Goal: Check status: Check status

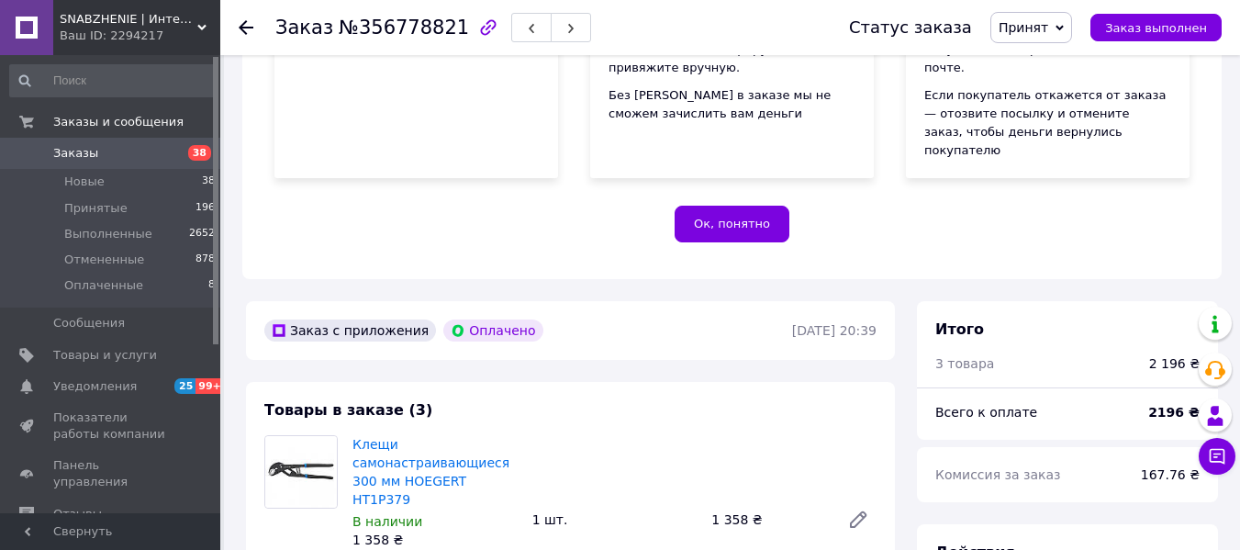
scroll to position [551, 0]
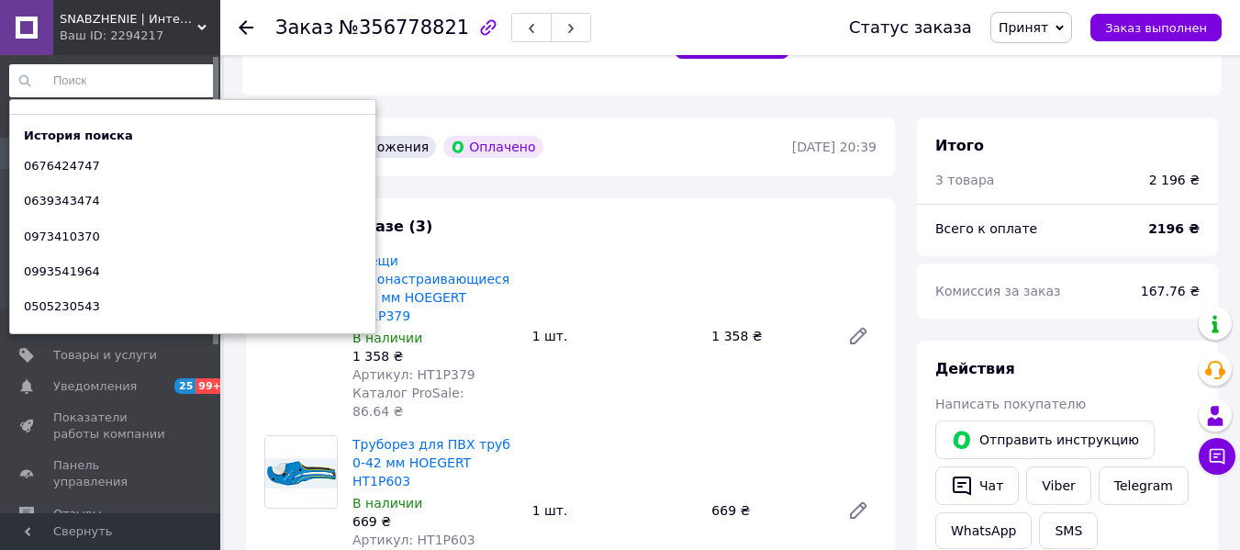
click at [119, 77] on input at bounding box center [112, 80] width 207 height 33
paste input "0974182390"
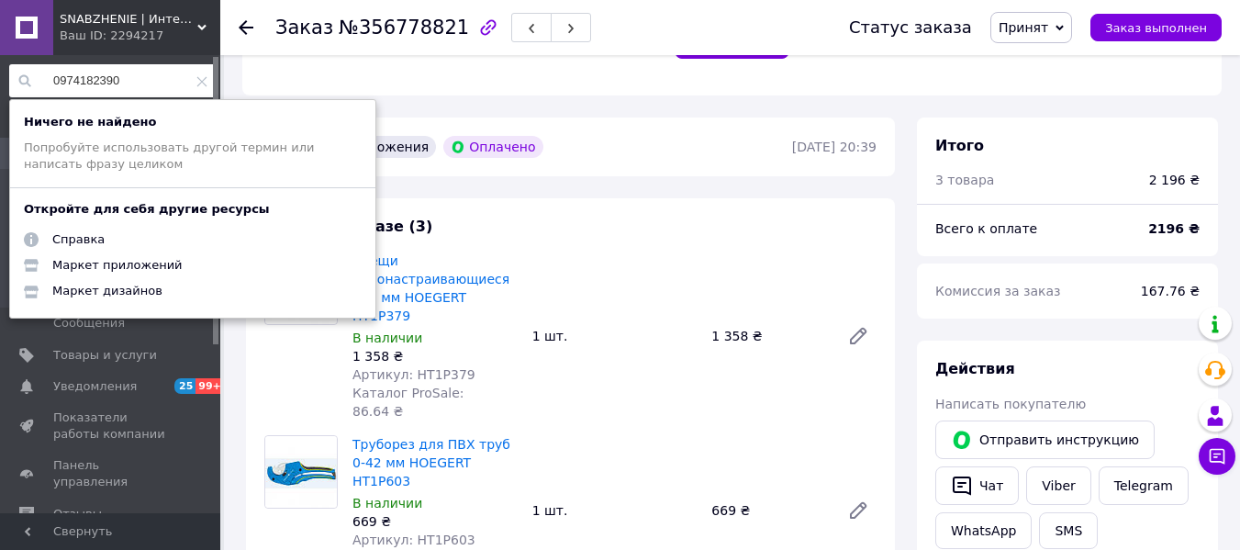
drag, startPoint x: 143, startPoint y: 73, endPoint x: 0, endPoint y: 87, distance: 143.8
click at [0, 87] on div "0974182390 Ничего не найдено Попробуйте использовать другой термин или написать…" at bounding box center [113, 286] width 226 height 463
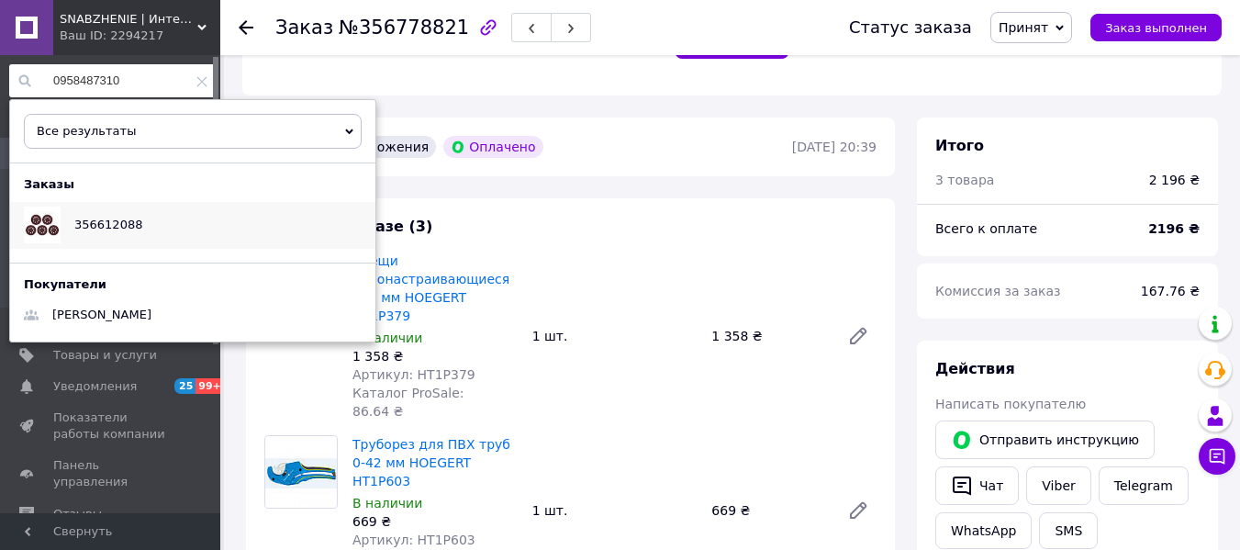
type input "0958487310"
click at [81, 212] on div "356612088" at bounding box center [108, 225] width 95 height 46
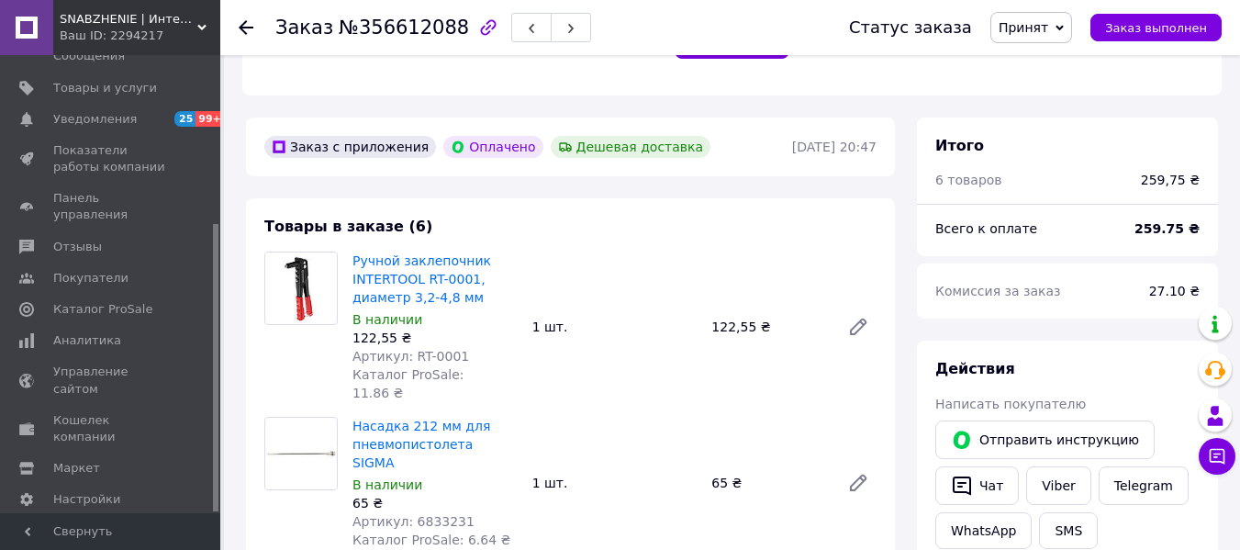
scroll to position [734, 0]
